Goal: Task Accomplishment & Management: Use online tool/utility

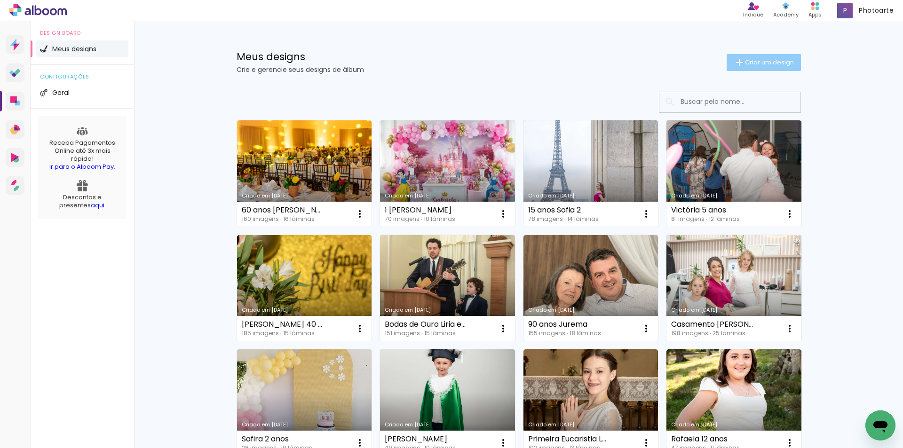
click at [762, 60] on span "Criar um design" at bounding box center [769, 62] width 49 height 6
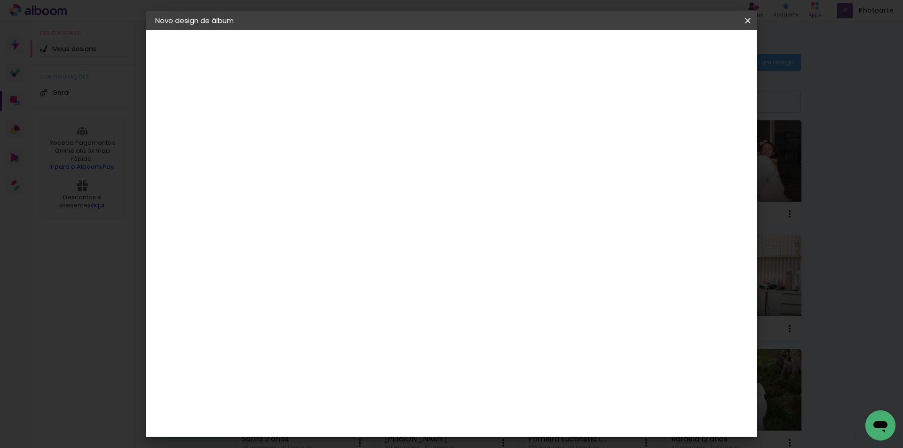
click at [309, 127] on input at bounding box center [309, 126] width 0 height 15
type input "15 anos [PERSON_NAME]"
type paper-input "15 anos [PERSON_NAME]"
click at [0, 0] on slot "Avançar" at bounding box center [0, 0] width 0 height 0
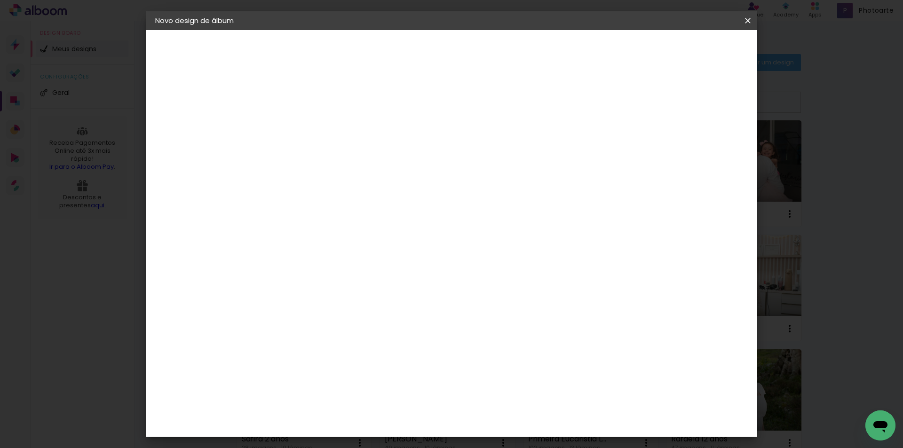
click at [332, 337] on div "Kasaphoto" at bounding box center [323, 341] width 40 height 8
click at [0, 0] on slot "Avançar" at bounding box center [0, 0] width 0 height 0
click at [346, 159] on input "text" at bounding box center [327, 164] width 37 height 15
click at [0, 0] on slot "Classic" at bounding box center [0, 0] width 0 height 0
type input "Classic"
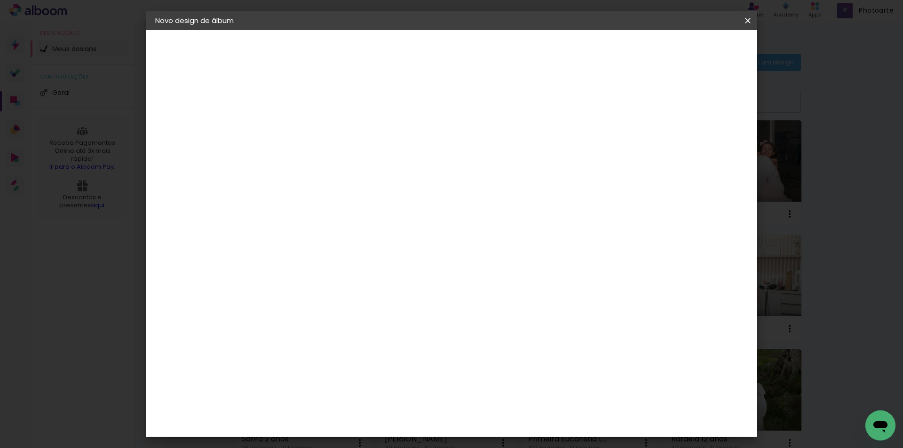
scroll to position [102, 0]
click at [373, 351] on span "30 × 30" at bounding box center [351, 363] width 44 height 25
click at [0, 0] on slot "Avançar" at bounding box center [0, 0] width 0 height 0
click at [636, 100] on div at bounding box center [631, 101] width 8 height 8
type paper-checkbox "on"
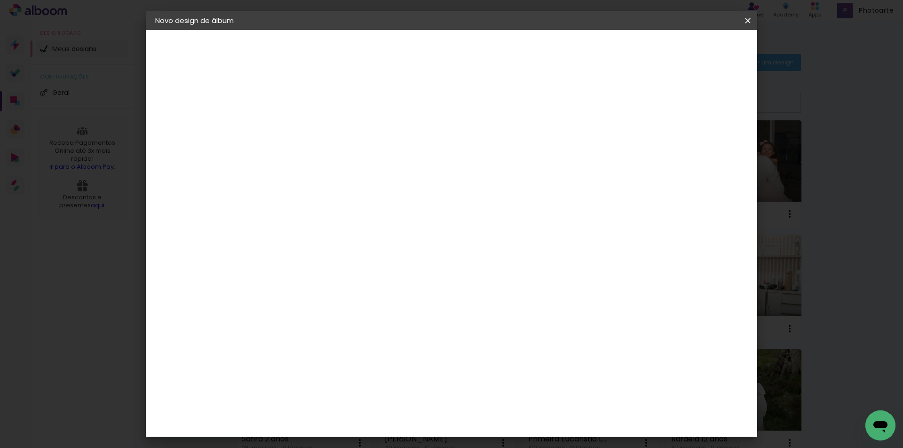
click at [689, 48] on span "Iniciar design" at bounding box center [667, 50] width 43 height 7
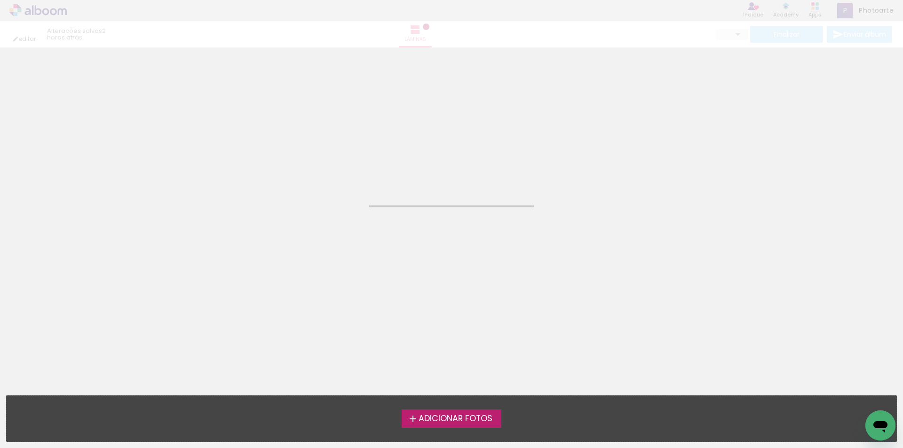
click at [440, 419] on span "Adicionar Fotos" at bounding box center [456, 419] width 74 height 8
click at [0, 0] on input "file" at bounding box center [0, 0] width 0 height 0
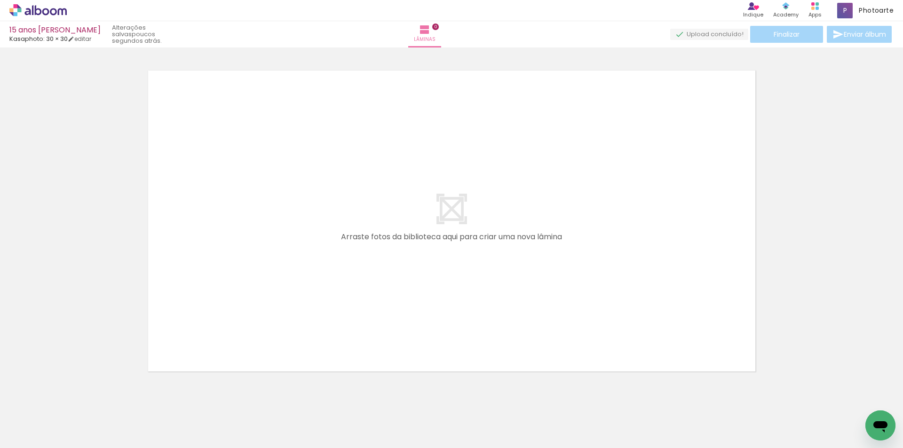
scroll to position [12, 0]
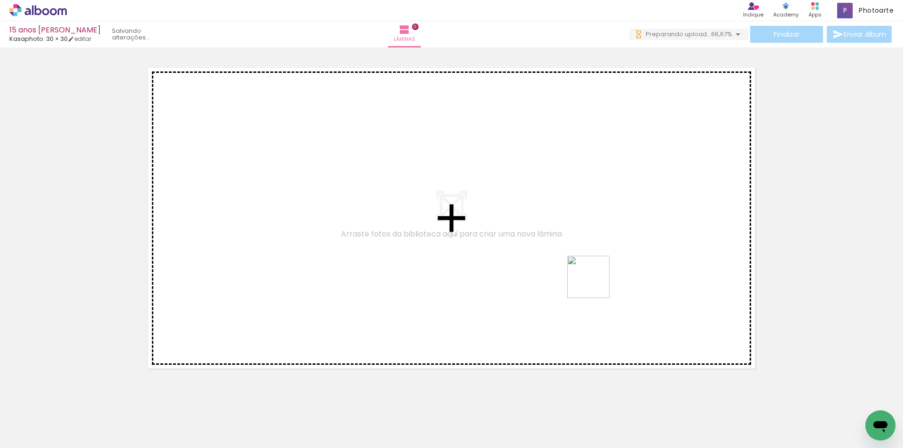
drag, startPoint x: 831, startPoint y: 423, endPoint x: 587, endPoint y: 280, distance: 282.9
click at [587, 280] on quentale-workspace at bounding box center [451, 224] width 903 height 448
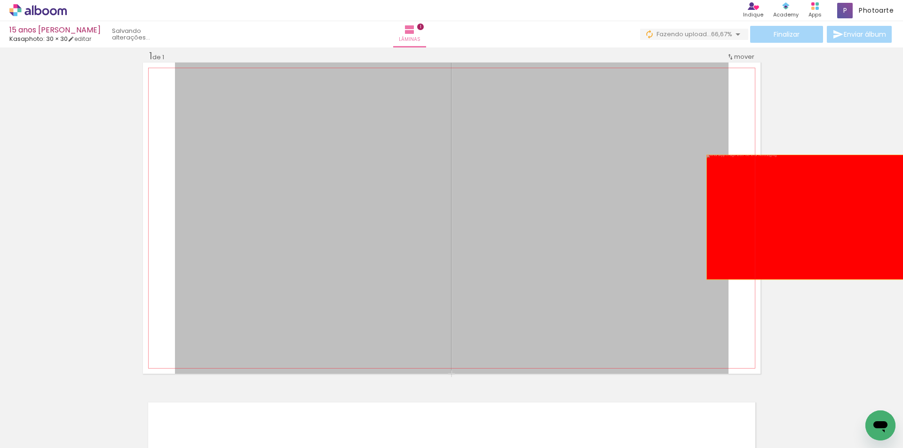
drag, startPoint x: 436, startPoint y: 240, endPoint x: 814, endPoint y: 217, distance: 378.9
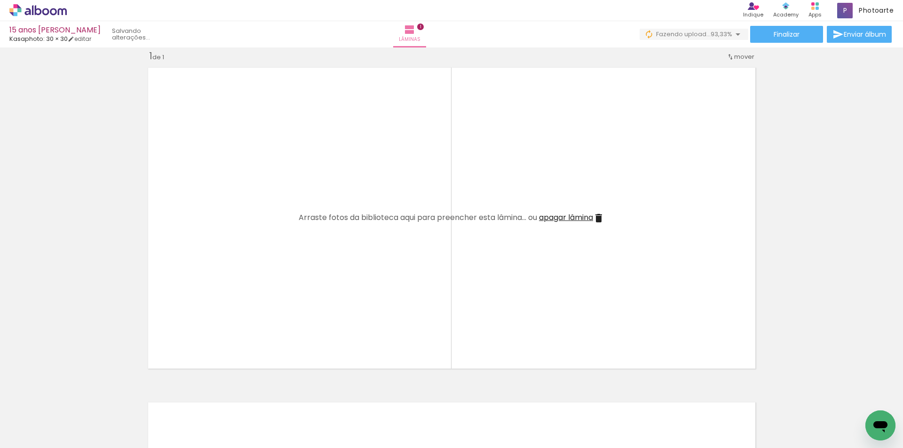
click at [801, 185] on div "Inserir lâmina 1 de 1 O Designbox precisará aumentar a sua imagem em 400% para …" at bounding box center [451, 374] width 903 height 670
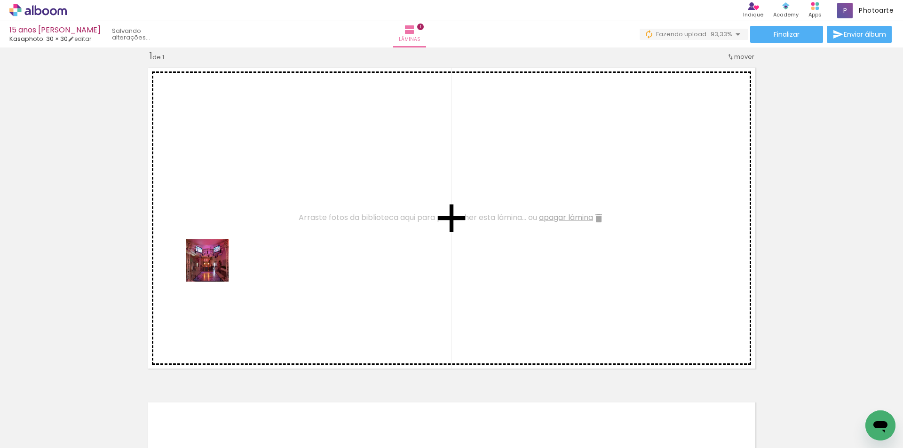
drag, startPoint x: 103, startPoint y: 421, endPoint x: 238, endPoint y: 237, distance: 228.4
click at [238, 237] on quentale-workspace at bounding box center [451, 224] width 903 height 448
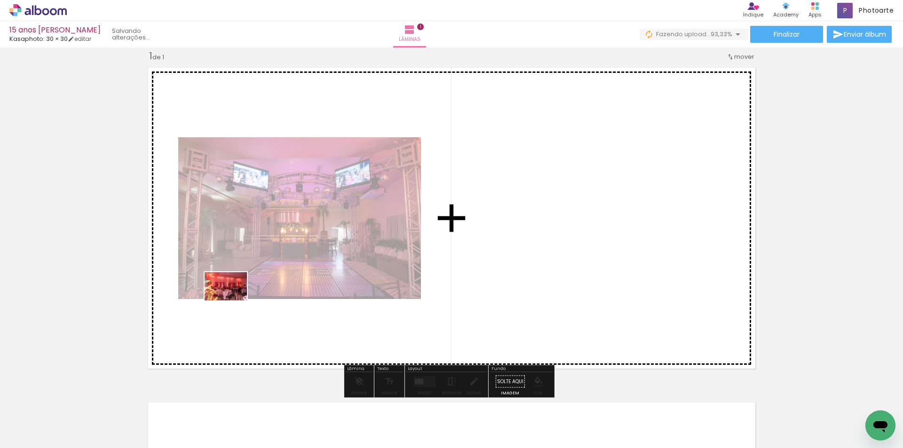
drag, startPoint x: 147, startPoint y: 405, endPoint x: 233, endPoint y: 301, distance: 134.7
click at [233, 301] on quentale-workspace at bounding box center [451, 224] width 903 height 448
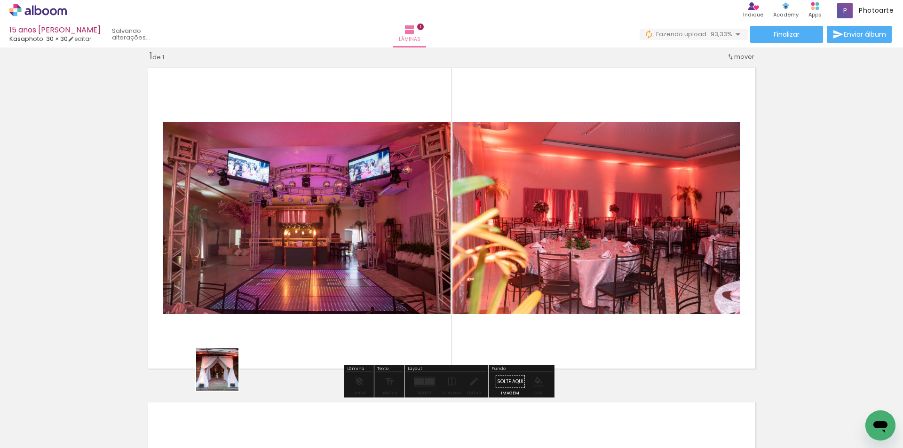
drag, startPoint x: 208, startPoint y: 415, endPoint x: 261, endPoint y: 283, distance: 142.9
click at [261, 283] on quentale-workspace at bounding box center [451, 224] width 903 height 448
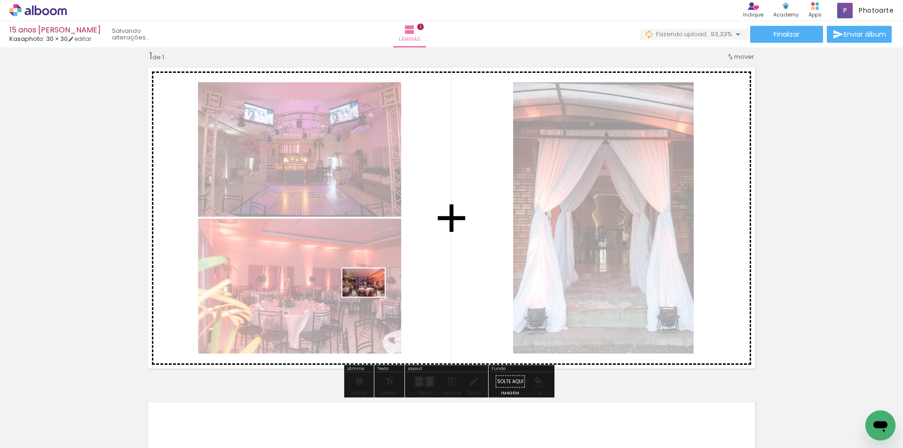
drag, startPoint x: 306, startPoint y: 424, endPoint x: 371, endPoint y: 297, distance: 142.6
click at [371, 297] on quentale-workspace at bounding box center [451, 224] width 903 height 448
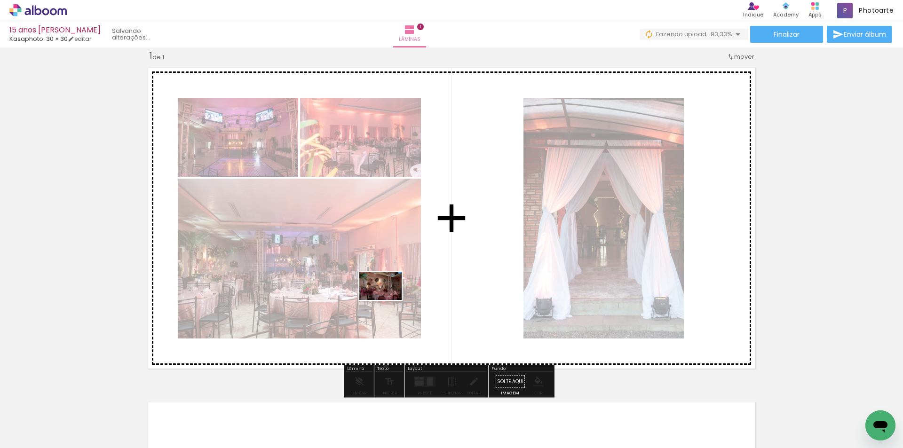
drag, startPoint x: 363, startPoint y: 418, endPoint x: 388, endPoint y: 300, distance: 120.1
click at [388, 300] on quentale-workspace at bounding box center [451, 224] width 903 height 448
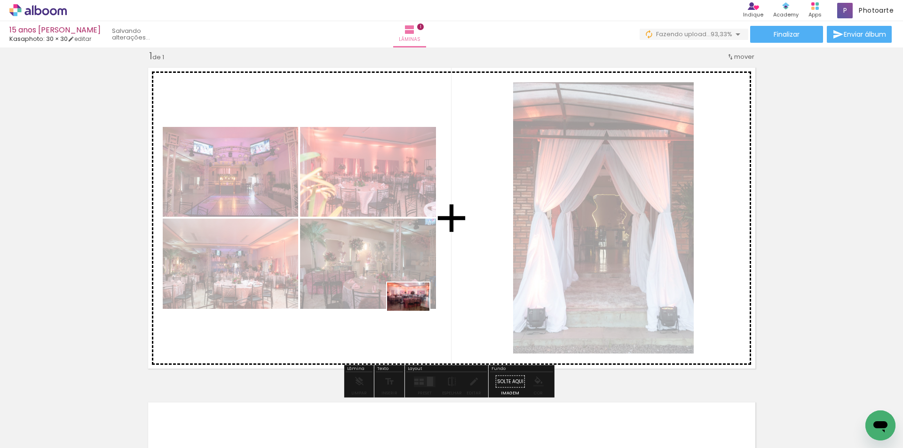
drag, startPoint x: 415, startPoint y: 416, endPoint x: 415, endPoint y: 311, distance: 104.9
click at [415, 311] on quentale-workspace at bounding box center [451, 224] width 903 height 448
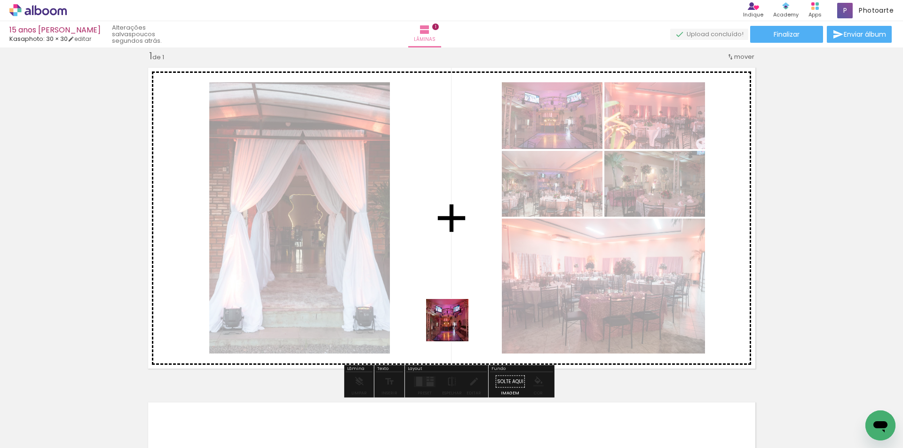
drag, startPoint x: 474, startPoint y: 418, endPoint x: 451, endPoint y: 318, distance: 103.3
click at [451, 318] on quentale-workspace at bounding box center [451, 224] width 903 height 448
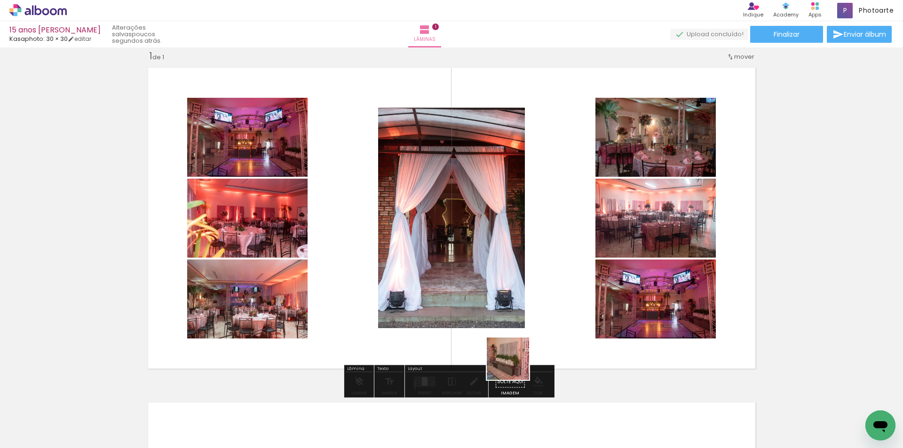
drag, startPoint x: 513, startPoint y: 408, endPoint x: 524, endPoint y: 318, distance: 90.1
click at [524, 318] on quentale-workspace at bounding box center [451, 224] width 903 height 448
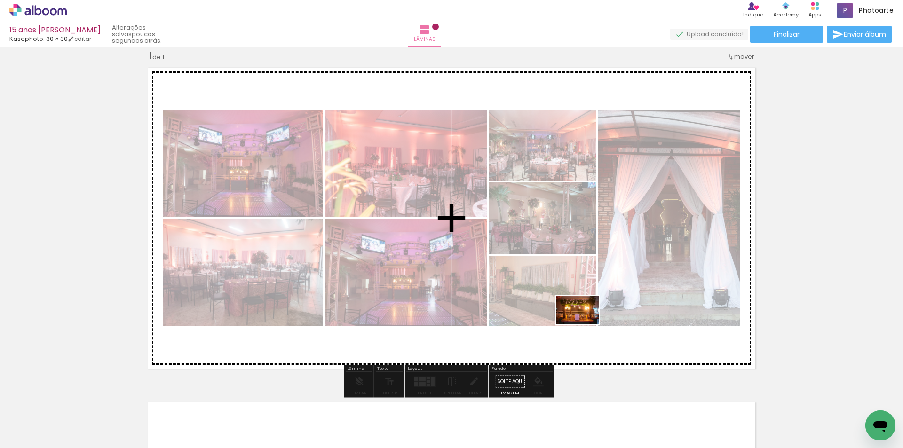
drag, startPoint x: 571, startPoint y: 411, endPoint x: 585, endPoint y: 325, distance: 87.6
click at [585, 325] on quentale-workspace at bounding box center [451, 224] width 903 height 448
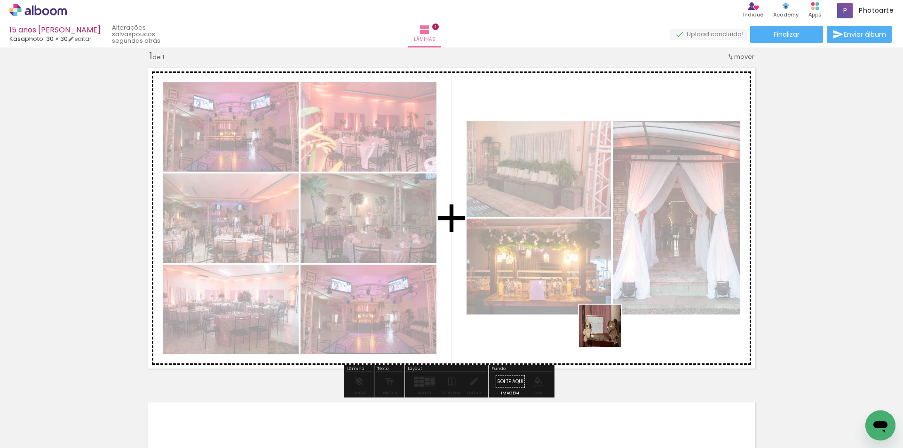
drag, startPoint x: 629, startPoint y: 426, endPoint x: 606, endPoint y: 326, distance: 102.8
click at [606, 326] on quentale-workspace at bounding box center [451, 224] width 903 height 448
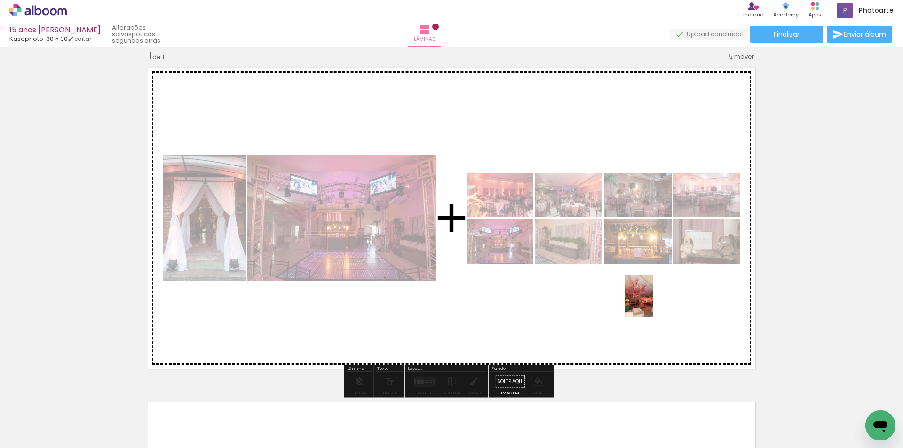
drag, startPoint x: 669, startPoint y: 405, endPoint x: 653, endPoint y: 303, distance: 102.9
click at [653, 303] on quentale-workspace at bounding box center [451, 224] width 903 height 448
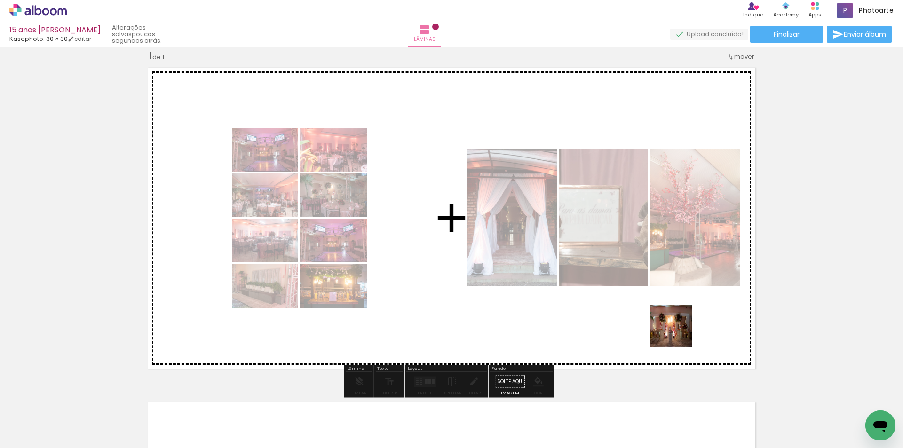
drag, startPoint x: 722, startPoint y: 413, endPoint x: 678, endPoint y: 333, distance: 91.4
click at [678, 333] on quentale-workspace at bounding box center [451, 224] width 903 height 448
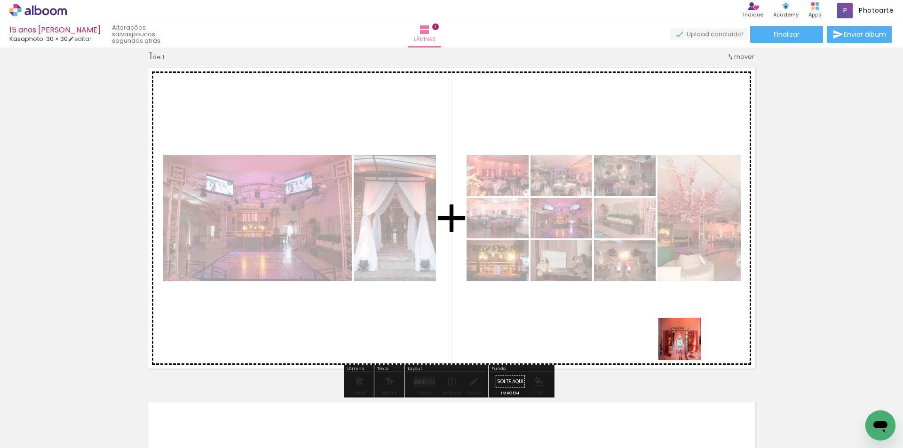
drag, startPoint x: 775, startPoint y: 417, endPoint x: 666, endPoint y: 329, distance: 139.5
click at [666, 329] on quentale-workspace at bounding box center [451, 224] width 903 height 448
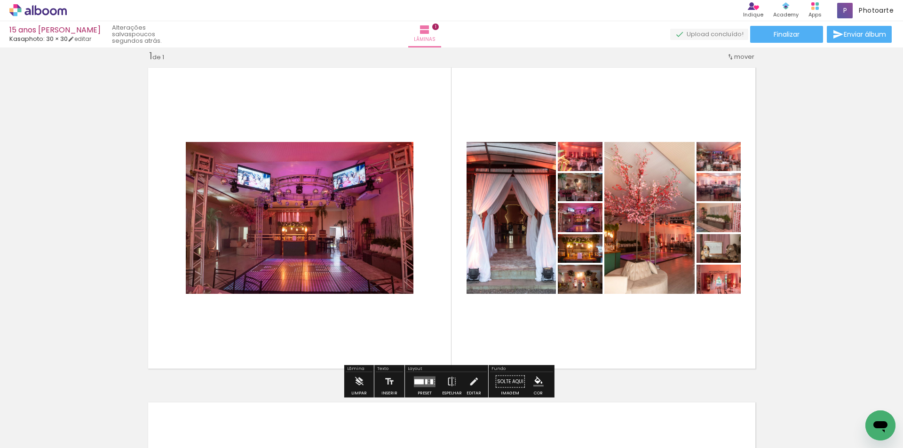
click at [426, 381] on quentale-layouter at bounding box center [425, 381] width 22 height 11
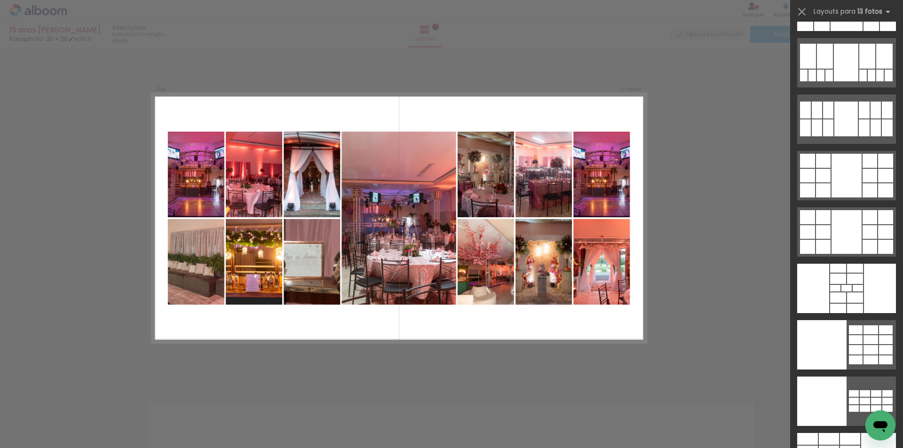
scroll to position [985, 0]
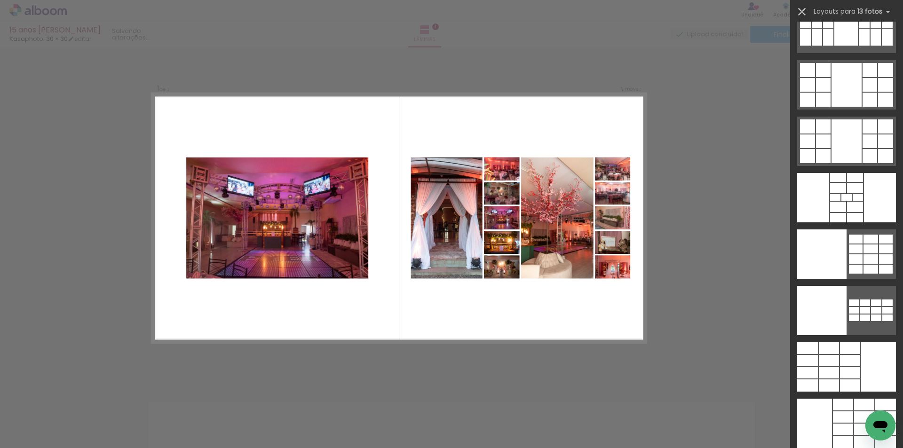
click at [804, 12] on iron-icon at bounding box center [801, 11] width 13 height 13
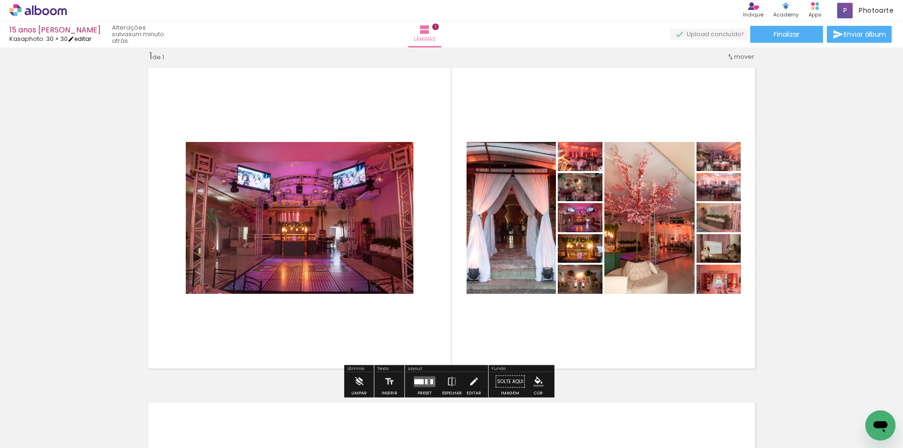
click at [80, 35] on link "editar" at bounding box center [80, 39] width 24 height 8
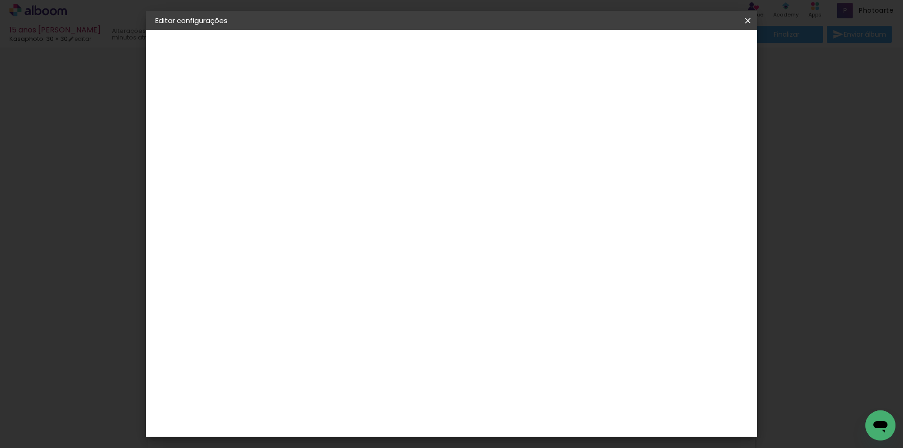
click at [749, 20] on iron-icon at bounding box center [747, 20] width 11 height 9
